Goal: Transaction & Acquisition: Obtain resource

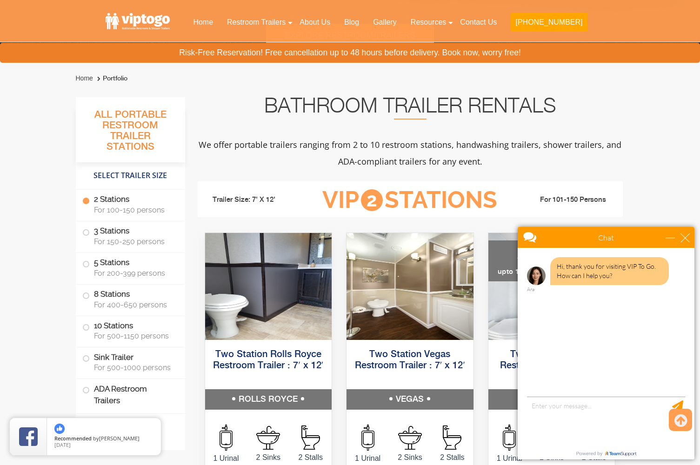
scroll to position [279, 0]
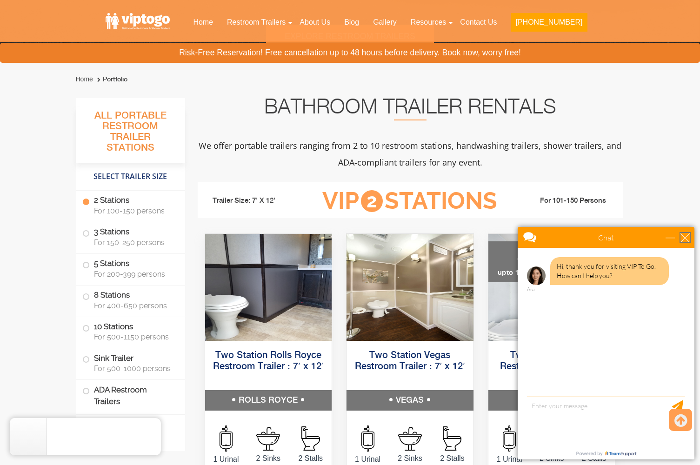
click at [689, 241] on div "close" at bounding box center [684, 237] width 9 height 9
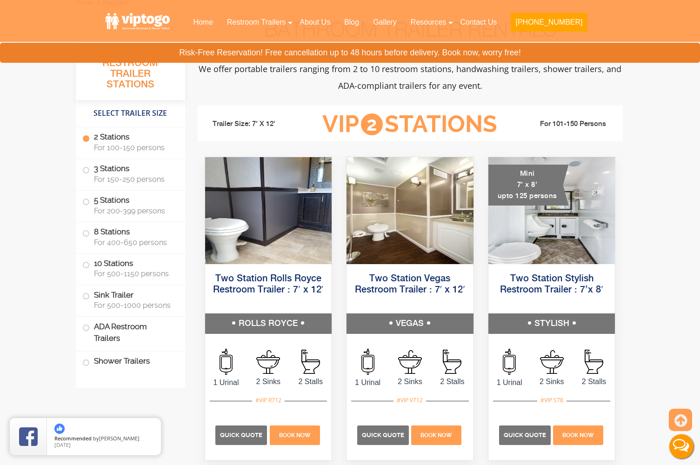
scroll to position [372, 0]
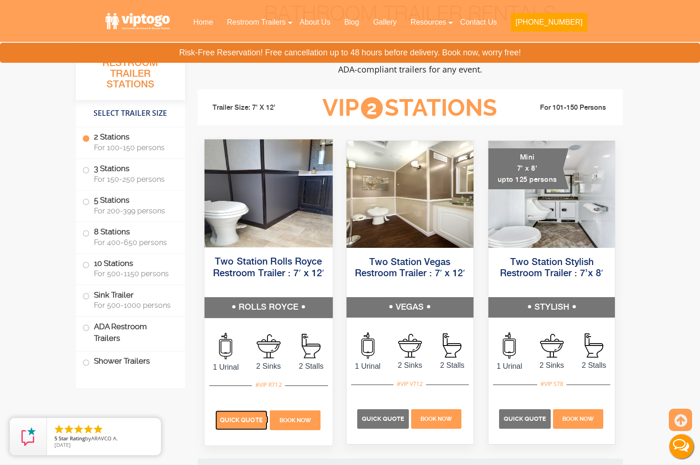
click at [238, 422] on span "Quick Quote" at bounding box center [241, 420] width 43 height 7
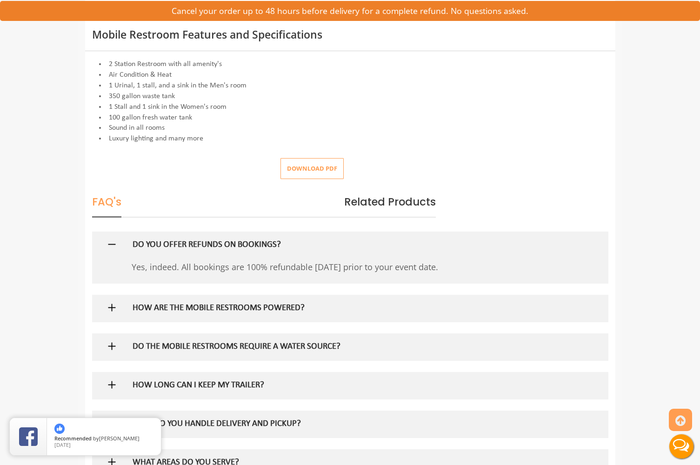
scroll to position [372, 0]
click at [298, 168] on button "Download pdf" at bounding box center [311, 168] width 63 height 21
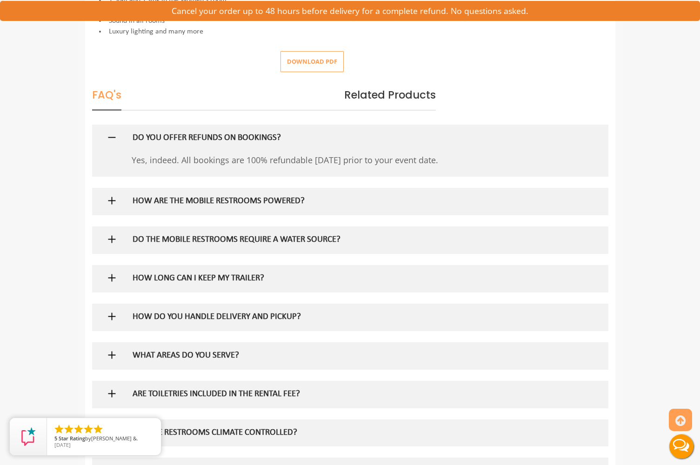
scroll to position [512, 0]
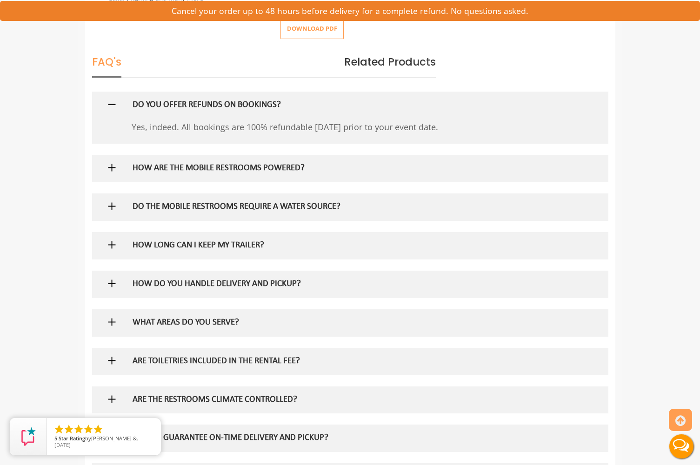
click at [245, 168] on h5 "HOW ARE THE MOBILE RESTROOMS POWERED?" at bounding box center [335, 169] width 405 height 10
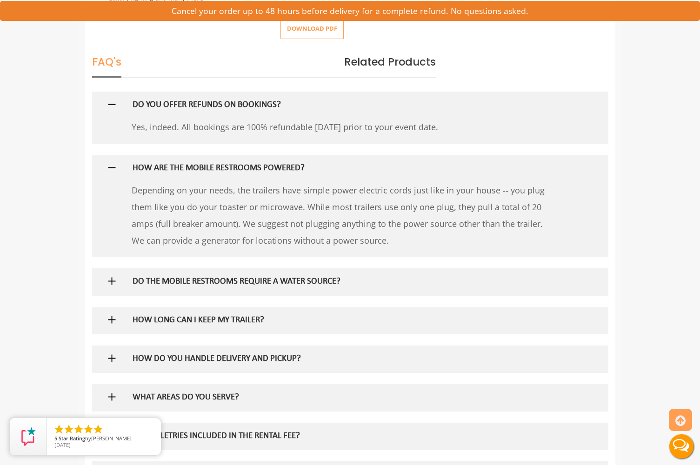
scroll to position [558, 0]
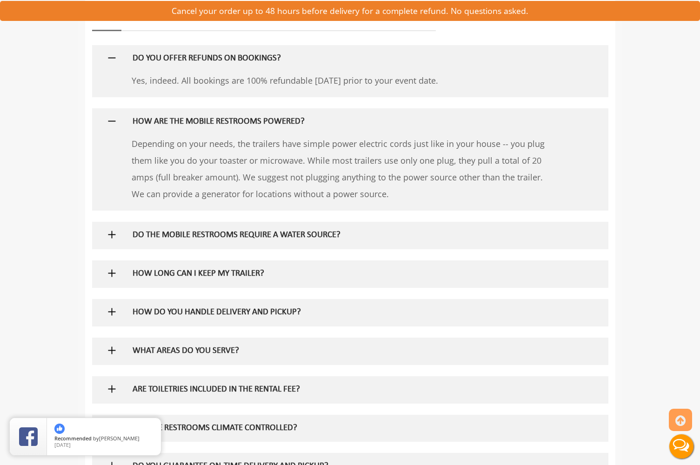
click at [118, 245] on div at bounding box center [350, 235] width 502 height 27
click at [119, 237] on div at bounding box center [350, 235] width 502 height 27
click at [172, 234] on h5 "DO THE MOBILE RESTROOMS REQUIRE A WATER SOURCE?" at bounding box center [335, 236] width 405 height 10
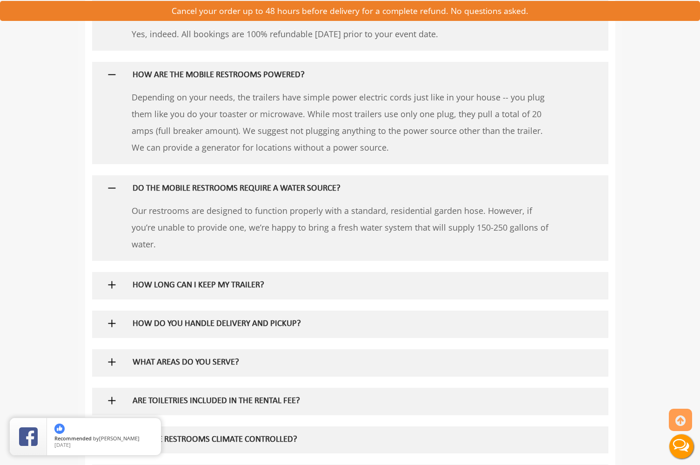
scroll to position [651, 0]
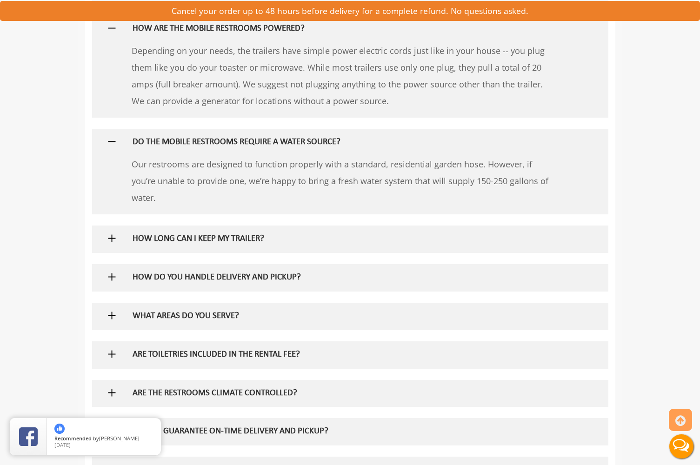
click at [125, 241] on div at bounding box center [350, 239] width 502 height 27
click at [109, 238] on img at bounding box center [112, 239] width 12 height 12
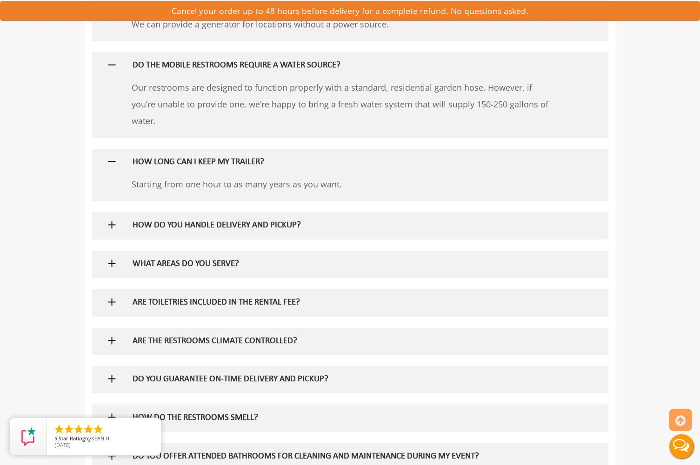
scroll to position [744, 0]
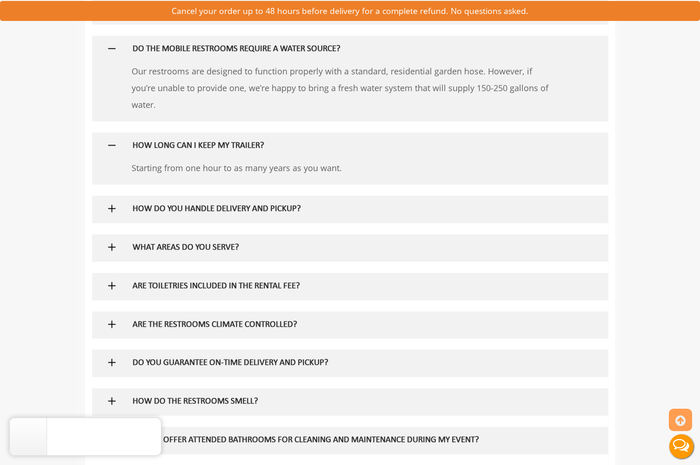
click at [117, 222] on div at bounding box center [350, 209] width 502 height 27
click at [114, 211] on img at bounding box center [112, 209] width 12 height 12
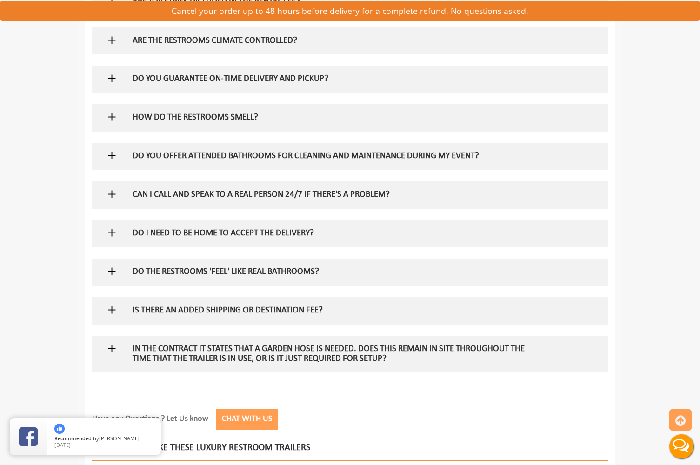
scroll to position [1116, 0]
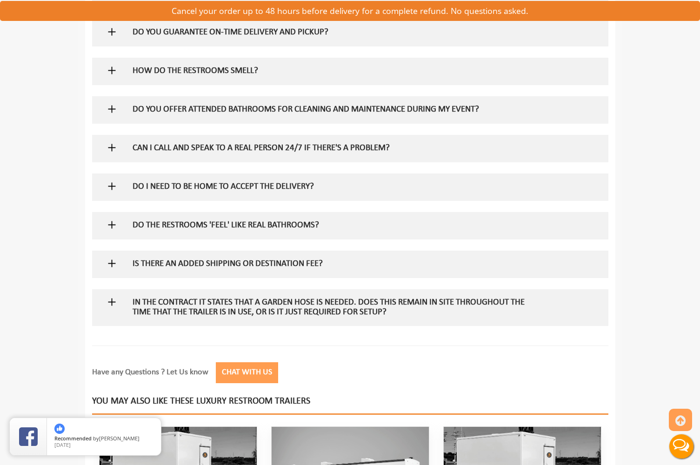
click at [105, 267] on div at bounding box center [350, 264] width 502 height 27
click at [108, 262] on img at bounding box center [112, 264] width 12 height 12
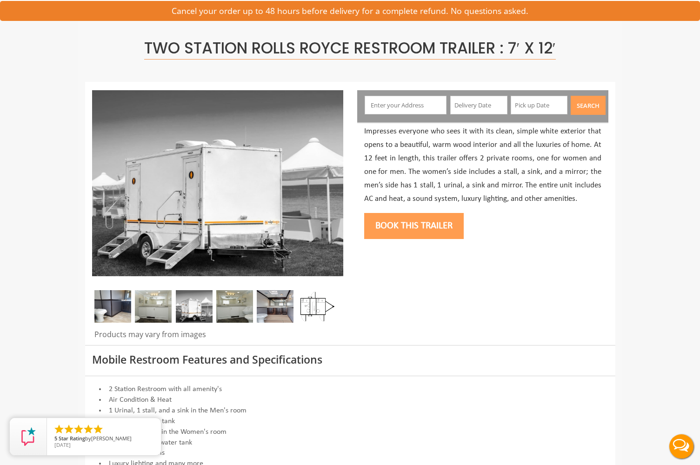
scroll to position [0, 0]
